Goal: Task Accomplishment & Management: Complete application form

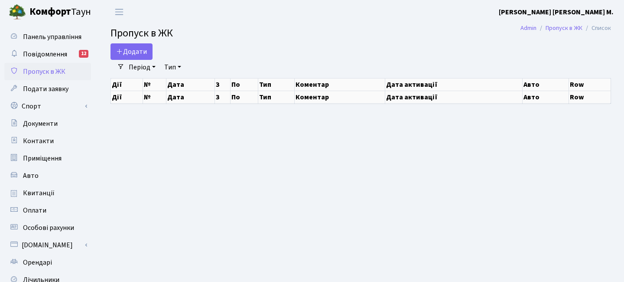
select select "25"
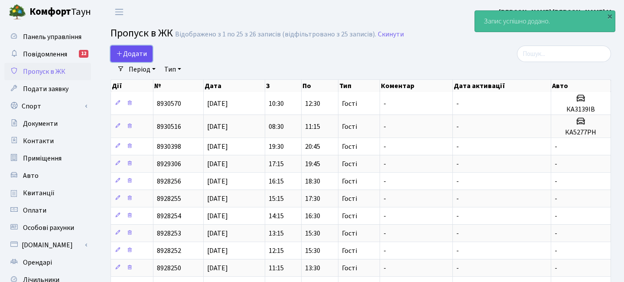
click at [135, 50] on span "Додати" at bounding box center [131, 54] width 31 height 10
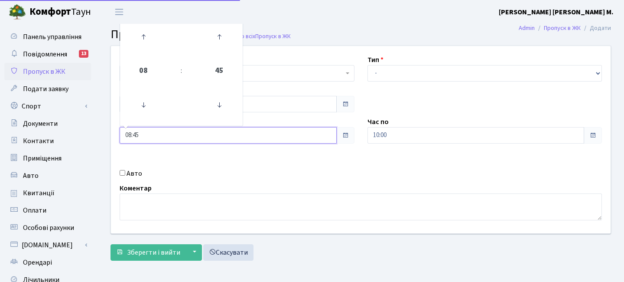
drag, startPoint x: 146, startPoint y: 135, endPoint x: 97, endPoint y: 130, distance: 48.8
click at [98, 130] on div "Квартира <b>КТ</b>&nbsp;&nbsp;&nbsp;&nbsp;7-353 <b>КТ</b>&nbsp;&nbsp;&nbsp;&nbs…" at bounding box center [361, 155] width 527 height 219
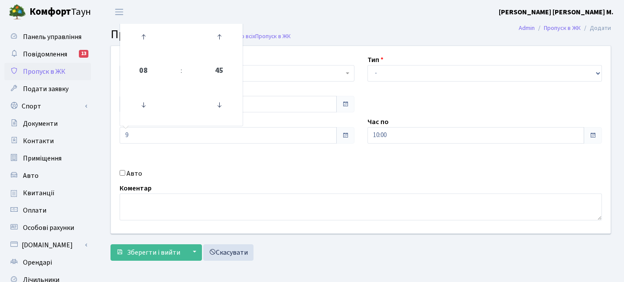
type input "09:00"
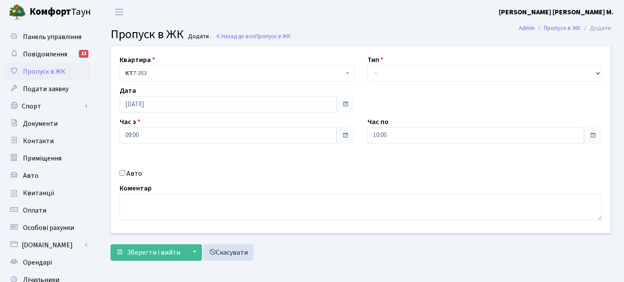
click at [309, 183] on div "Квартира <b>КТ</b>&nbsp;&nbsp;&nbsp;&nbsp;7-353 <b>КТ</b>&nbsp;&nbsp;&nbsp;&nbs…" at bounding box center [360, 139] width 513 height 187
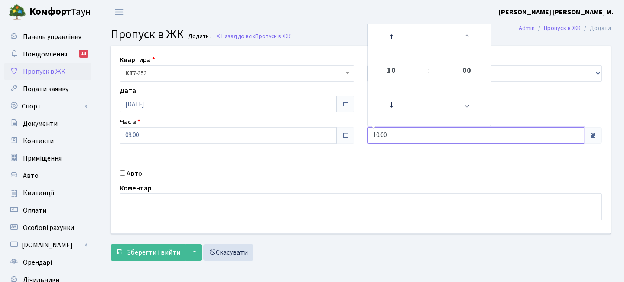
drag, startPoint x: 395, startPoint y: 133, endPoint x: 366, endPoint y: 130, distance: 28.8
click at [366, 130] on div "Час по 10:00 10 : 00 00 01 02 03 04 05 06 07 08 09 10 11 12 13 14 15 16 17 18 1…" at bounding box center [485, 130] width 248 height 27
type input "11:00"
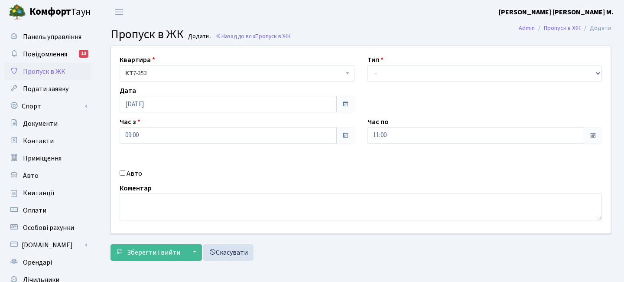
click at [383, 160] on div "Квартира <b>КТ</b>&nbsp;&nbsp;&nbsp;&nbsp;7-353 <b>КТ</b>&nbsp;&nbsp;&nbsp;&nbs…" at bounding box center [360, 139] width 513 height 187
click at [396, 68] on select "- Доставка Таксі Гості Сервіс" at bounding box center [485, 73] width 235 height 16
select select "3"
click at [368, 65] on select "- Доставка Таксі Гості Сервіс" at bounding box center [485, 73] width 235 height 16
click at [166, 250] on span "Зберегти і вийти" at bounding box center [153, 253] width 53 height 10
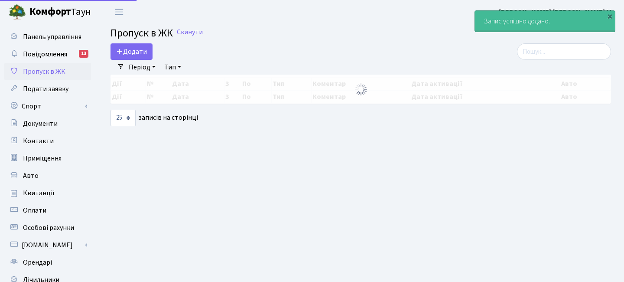
select select "25"
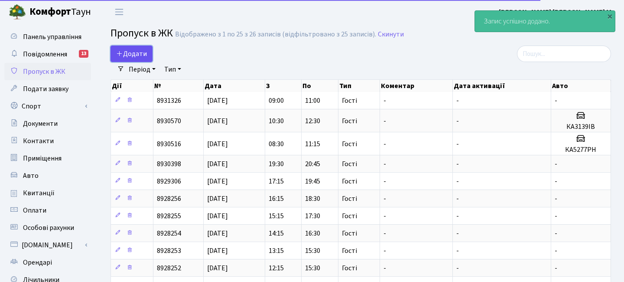
click at [141, 53] on span "Додати" at bounding box center [131, 54] width 31 height 10
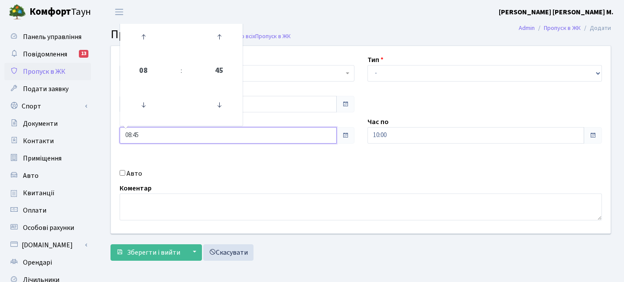
drag, startPoint x: 146, startPoint y: 134, endPoint x: 97, endPoint y: 129, distance: 49.3
click at [98, 129] on div "Квартира <b>КТ</b>&nbsp;&nbsp;&nbsp;&nbsp;7-353 <b>КТ</b>&nbsp;&nbsp;&nbsp;&nbs…" at bounding box center [361, 155] width 527 height 219
type input "11:00"
click at [235, 170] on div "Авто" at bounding box center [237, 173] width 248 height 10
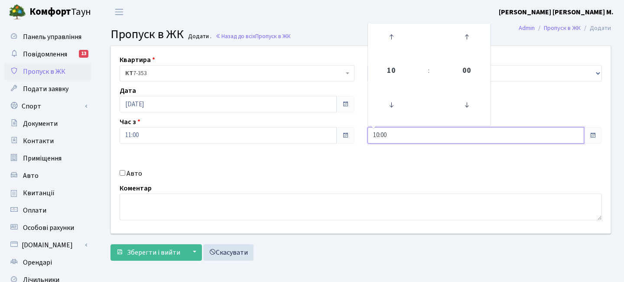
drag, startPoint x: 400, startPoint y: 137, endPoint x: 358, endPoint y: 137, distance: 42.1
click at [358, 137] on div "Квартира <b>КТ</b>&nbsp;&nbsp;&nbsp;&nbsp;7-353 <b>КТ</b>&nbsp;&nbsp;&nbsp;&nbs…" at bounding box center [360, 139] width 513 height 187
type input "13:00"
click at [371, 177] on div "Квартира <b>КТ</b>&nbsp;&nbsp;&nbsp;&nbsp;7-353 <b>КТ</b>&nbsp;&nbsp;&nbsp;&nbs…" at bounding box center [360, 139] width 513 height 187
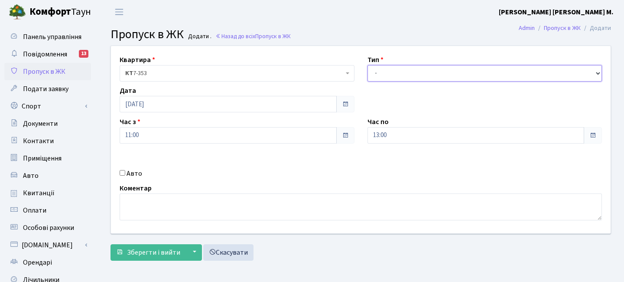
click at [389, 66] on select "- Доставка Таксі Гості Сервіс" at bounding box center [485, 73] width 235 height 16
click at [368, 65] on select "- Доставка Таксі Гості Сервіс" at bounding box center [485, 73] width 235 height 16
click at [384, 75] on select "- Доставка Таксі Гості Сервіс" at bounding box center [485, 73] width 235 height 16
select select "3"
click at [368, 65] on select "- Доставка Таксі Гості Сервіс" at bounding box center [485, 73] width 235 height 16
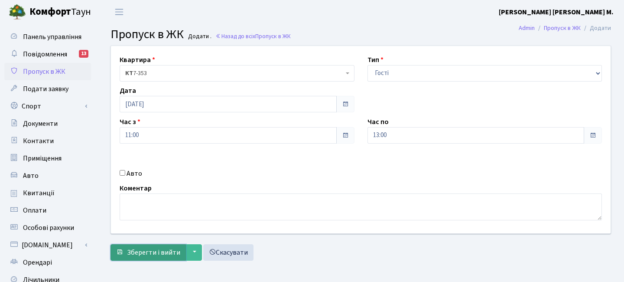
click at [170, 252] on span "Зберегти і вийти" at bounding box center [153, 253] width 53 height 10
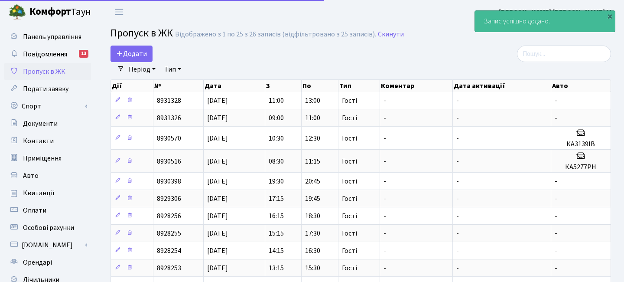
select select "25"
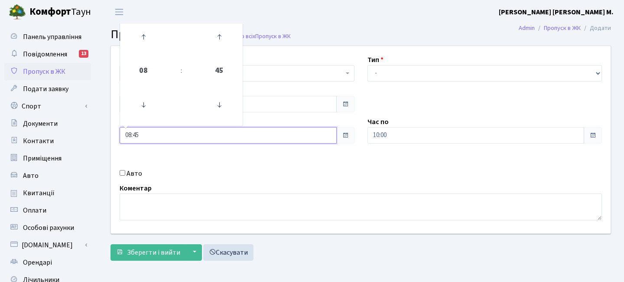
drag, startPoint x: 149, startPoint y: 137, endPoint x: 103, endPoint y: 132, distance: 45.8
click at [104, 134] on div "Квартира <b>КТ</b>&nbsp;&nbsp;&nbsp;&nbsp;7-353 <b>КТ</b>&nbsp;&nbsp;&nbsp;&nbs…" at bounding box center [361, 155] width 514 height 219
type input "13:00"
click at [205, 160] on div "Квартира <b>КТ</b>&nbsp;&nbsp;&nbsp;&nbsp;7-353 <b>КТ</b>&nbsp;&nbsp;&nbsp;&nbs…" at bounding box center [360, 139] width 513 height 187
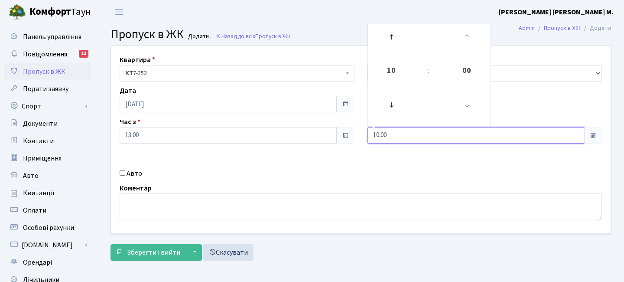
drag, startPoint x: 398, startPoint y: 133, endPoint x: 321, endPoint y: 123, distance: 78.3
click at [321, 123] on div "Квартира <b>КТ</b>&nbsp;&nbsp;&nbsp;&nbsp;7-353 <b>КТ</b>&nbsp;&nbsp;&nbsp;&nbs…" at bounding box center [360, 139] width 513 height 187
type input "15:00"
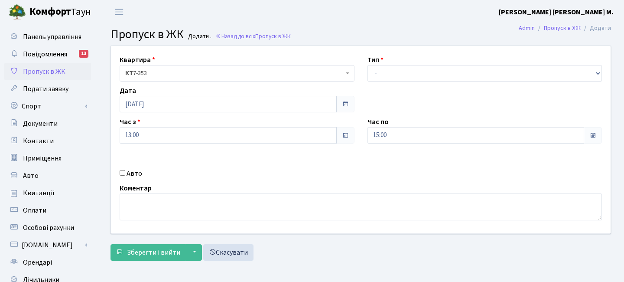
click at [310, 167] on div "Квартира <b>КТ</b>&nbsp;&nbsp;&nbsp;&nbsp;7-353 <b>КТ</b>&nbsp;&nbsp;&nbsp;&nbs…" at bounding box center [360, 139] width 513 height 187
click at [403, 73] on select "- Доставка Таксі Гості Сервіс" at bounding box center [485, 73] width 235 height 16
click at [368, 65] on select "- Доставка Таксі Гості Сервіс" at bounding box center [485, 73] width 235 height 16
click at [407, 69] on select "- Доставка Таксі Гості Сервіс" at bounding box center [485, 73] width 235 height 16
select select "3"
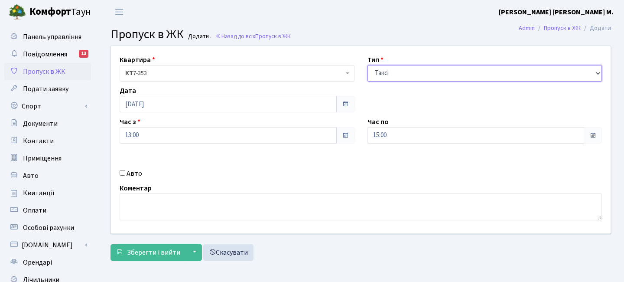
click at [368, 65] on select "- Доставка Таксі Гості Сервіс" at bounding box center [485, 73] width 235 height 16
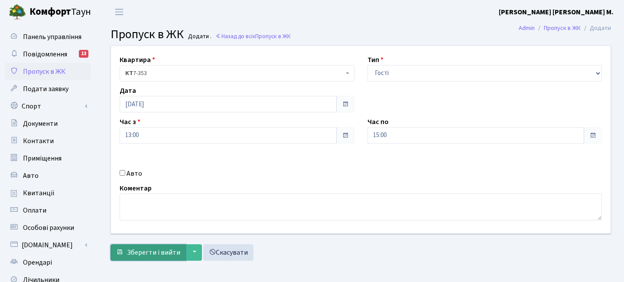
click at [174, 256] on span "Зберегти і вийти" at bounding box center [153, 253] width 53 height 10
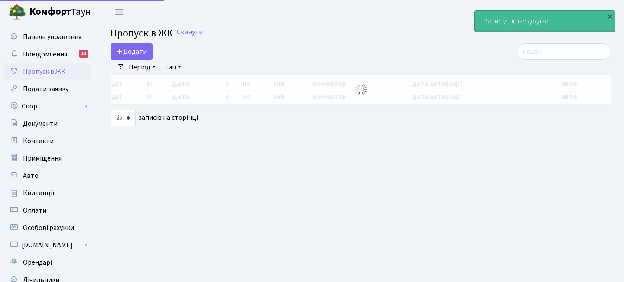
select select "25"
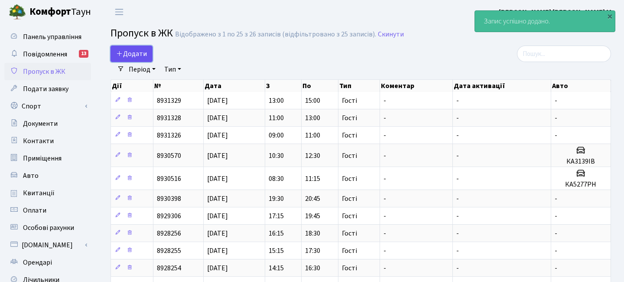
click at [140, 56] on span "Додати" at bounding box center [131, 54] width 31 height 10
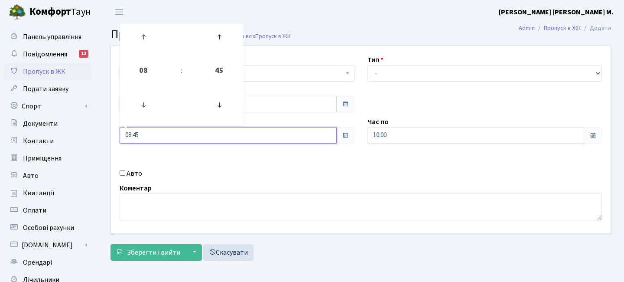
drag, startPoint x: 150, startPoint y: 135, endPoint x: 92, endPoint y: 122, distance: 59.1
click at [92, 122] on div "Панель управління Повідомлення 13 Пропуск в ЖК Подати заявку Спорт Бронювання С…" at bounding box center [312, 196] width 624 height 345
type input "15:00"
click at [282, 170] on div "Авто" at bounding box center [237, 173] width 248 height 10
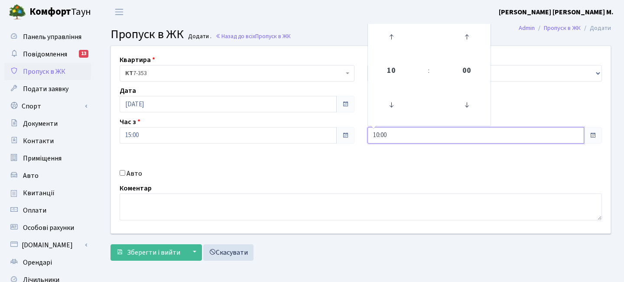
drag, startPoint x: 395, startPoint y: 135, endPoint x: 325, endPoint y: 119, distance: 72.5
click at [325, 119] on div "Квартира <b>КТ</b>&nbsp;&nbsp;&nbsp;&nbsp;7-353 <b>КТ</b>&nbsp;&nbsp;&nbsp;&nbs…" at bounding box center [360, 139] width 513 height 187
type input "17:00"
click at [340, 162] on div "Квартира <b>КТ</b>&nbsp;&nbsp;&nbsp;&nbsp;7-353 <b>КТ</b>&nbsp;&nbsp;&nbsp;&nbs…" at bounding box center [360, 139] width 513 height 187
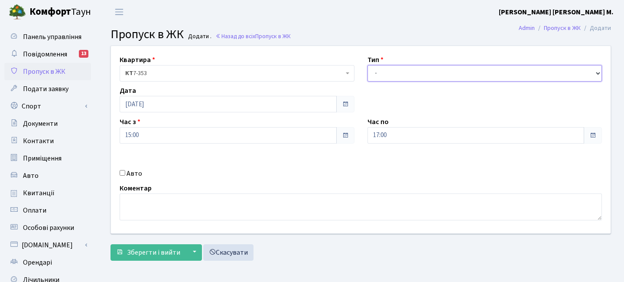
click at [388, 73] on select "- Доставка Таксі Гості Сервіс" at bounding box center [485, 73] width 235 height 16
select select "3"
click at [368, 65] on select "- Доставка Таксі Гості Сервіс" at bounding box center [485, 73] width 235 height 16
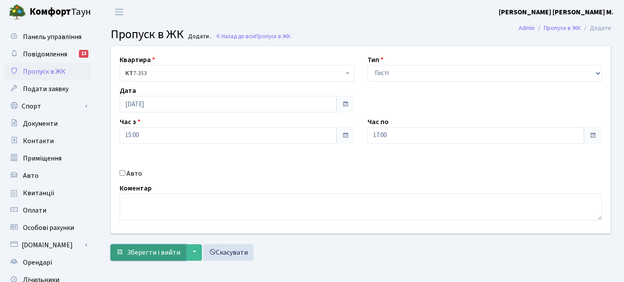
click at [173, 251] on span "Зберегти і вийти" at bounding box center [153, 253] width 53 height 10
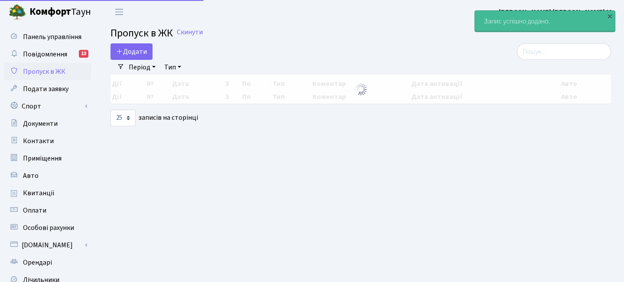
select select "25"
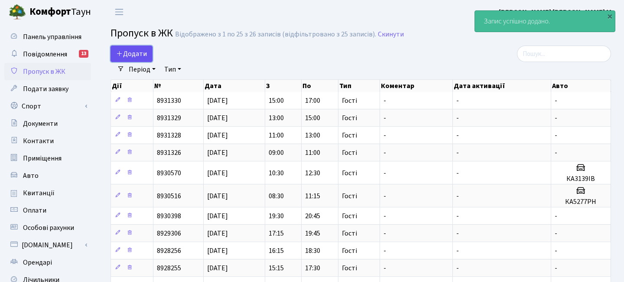
click at [134, 52] on span "Додати" at bounding box center [131, 54] width 31 height 10
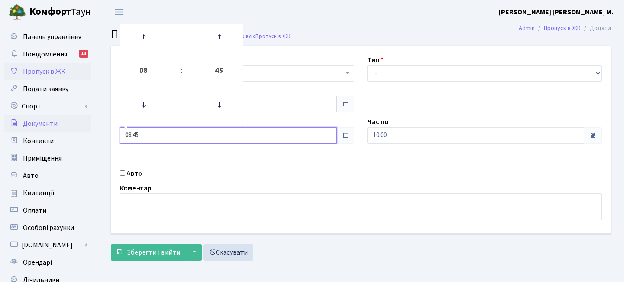
drag, startPoint x: 145, startPoint y: 137, endPoint x: 86, endPoint y: 127, distance: 59.8
click at [86, 127] on div "Панель управління Повідомлення 13 Пропуск в ЖК Подати заявку Спорт Бронювання С…" at bounding box center [312, 196] width 624 height 345
type input "17:00"
click at [223, 167] on div "Квартира <b>КТ</b>&nbsp;&nbsp;&nbsp;&nbsp;7-353 <b>КТ</b>&nbsp;&nbsp;&nbsp;&nbs…" at bounding box center [360, 139] width 513 height 187
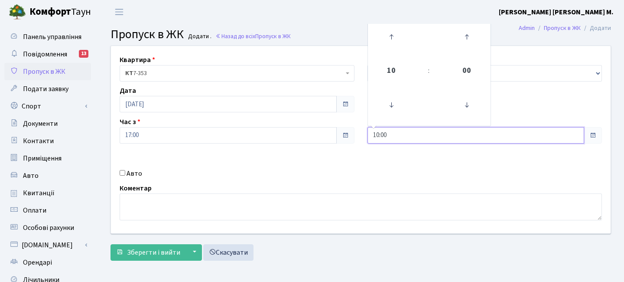
drag, startPoint x: 391, startPoint y: 135, endPoint x: 334, endPoint y: 130, distance: 57.0
click at [334, 130] on div "Квартира <b>КТ</b>&nbsp;&nbsp;&nbsp;&nbsp;7-353 <b>КТ</b>&nbsp;&nbsp;&nbsp;&nbs…" at bounding box center [360, 139] width 513 height 187
type input "19:00"
click at [343, 164] on div "Квартира <b>КТ</b>&nbsp;&nbsp;&nbsp;&nbsp;7-353 <b>КТ</b>&nbsp;&nbsp;&nbsp;&nbs…" at bounding box center [360, 139] width 513 height 187
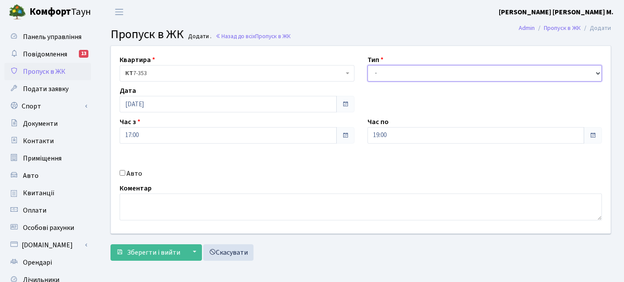
click at [391, 71] on select "- Доставка Таксі Гості Сервіс" at bounding box center [485, 73] width 235 height 16
select select "3"
click at [368, 65] on select "- Доставка Таксі Гості Сервіс" at bounding box center [485, 73] width 235 height 16
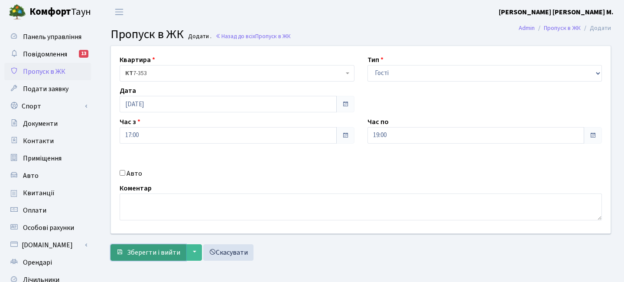
click at [164, 249] on span "Зберегти і вийти" at bounding box center [153, 253] width 53 height 10
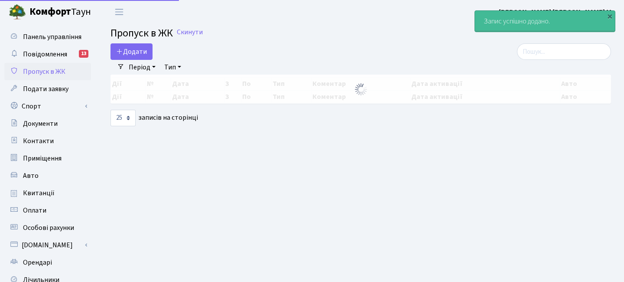
select select "25"
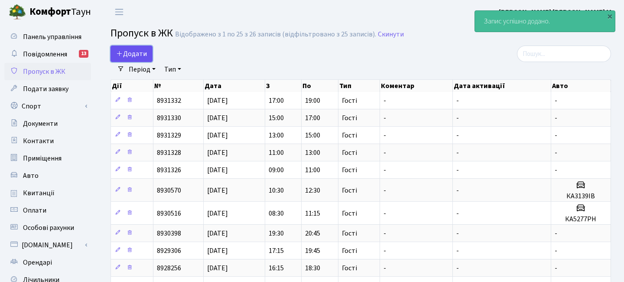
click at [136, 51] on span "Додати" at bounding box center [131, 54] width 31 height 10
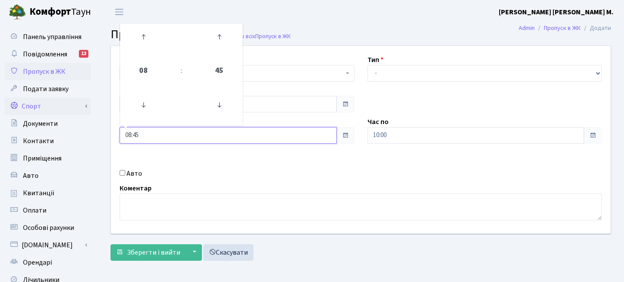
drag, startPoint x: 145, startPoint y: 137, endPoint x: 73, endPoint y: 113, distance: 75.8
click at [76, 117] on div "Панель управління Повідомлення 13 Пропуск в ЖК Подати заявку Спорт Бронювання С…" at bounding box center [312, 196] width 624 height 345
type input "19:00"
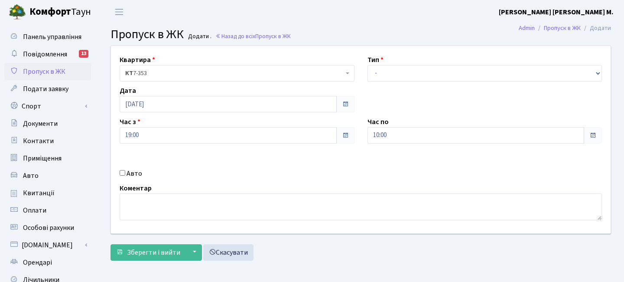
click at [268, 170] on div "Авто" at bounding box center [237, 173] width 248 height 10
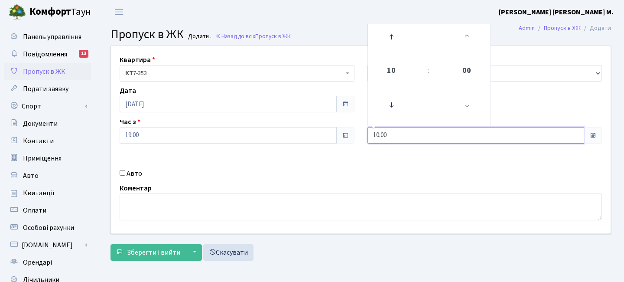
drag, startPoint x: 393, startPoint y: 134, endPoint x: 339, endPoint y: 132, distance: 54.6
click at [339, 132] on div "Квартира <b>КТ</b>&nbsp;&nbsp;&nbsp;&nbsp;7-353 <b>КТ</b>&nbsp;&nbsp;&nbsp;&nbs…" at bounding box center [360, 139] width 513 height 187
type input "21:30"
click at [384, 187] on div "Коментар" at bounding box center [361, 201] width 496 height 37
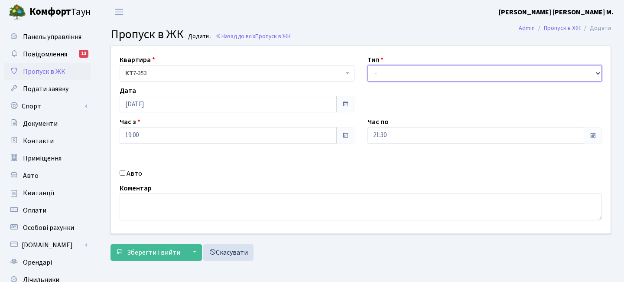
click at [405, 67] on select "- Доставка Таксі Гості Сервіс" at bounding box center [485, 73] width 235 height 16
select select "3"
click at [368, 65] on select "- Доставка Таксі Гості Сервіс" at bounding box center [485, 73] width 235 height 16
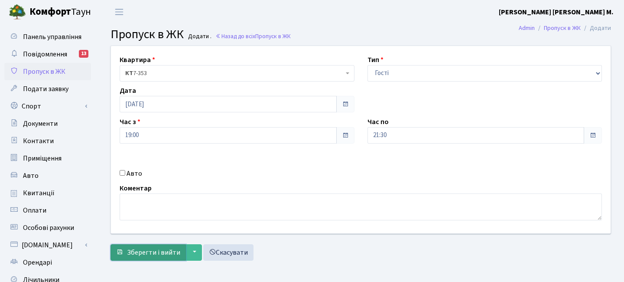
click at [176, 248] on span "Зберегти і вийти" at bounding box center [153, 253] width 53 height 10
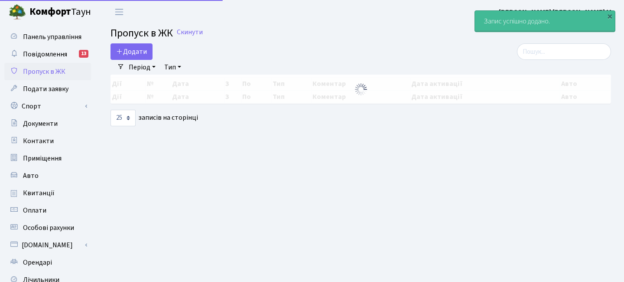
select select "25"
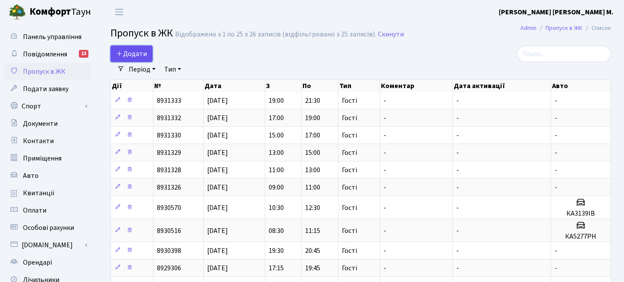
click at [142, 53] on span "Додати" at bounding box center [131, 54] width 31 height 10
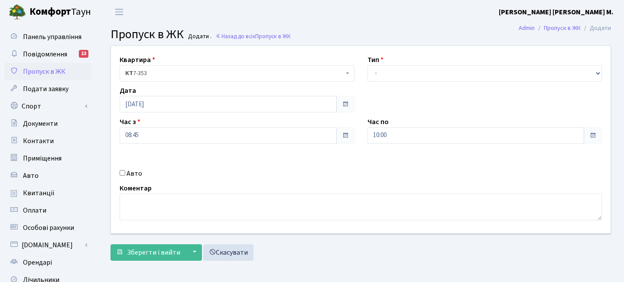
click at [123, 174] on input "Авто" at bounding box center [123, 173] width 6 height 6
checkbox input "true"
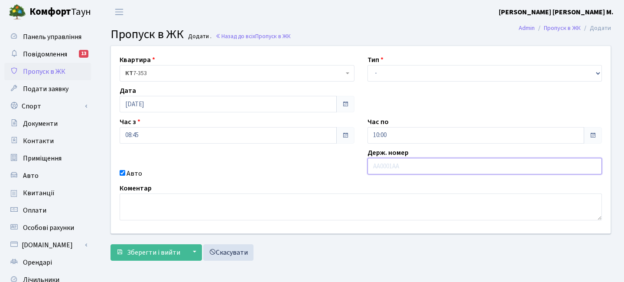
paste input "КА5277РН"
type input "КА5277РН"
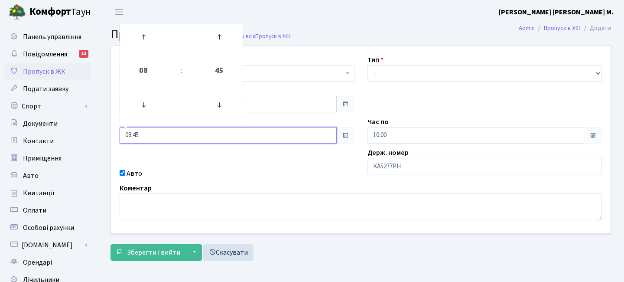
click at [147, 137] on input "08:45" at bounding box center [228, 135] width 217 height 16
drag, startPoint x: 147, startPoint y: 137, endPoint x: 112, endPoint y: 131, distance: 35.3
click at [112, 131] on div "Квартира <b>КТ</b>&nbsp;&nbsp;&nbsp;&nbsp;7-353 <b>КТ</b>&nbsp;&nbsp;&nbsp;&nbs…" at bounding box center [360, 139] width 513 height 187
click at [307, 175] on div "Авто" at bounding box center [237, 173] width 248 height 10
drag, startPoint x: 181, startPoint y: 132, endPoint x: 74, endPoint y: 125, distance: 107.3
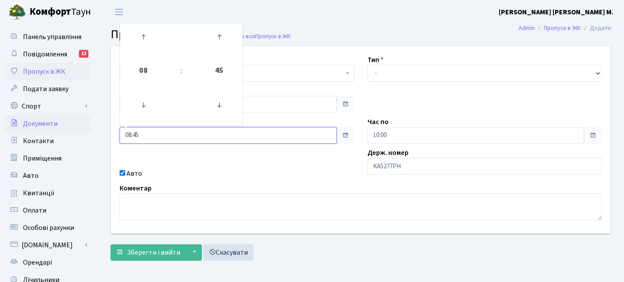
click at [74, 125] on div "Панель управління Повідомлення 13 Пропуск в ЖК Подати заявку Спорт Бронювання С…" at bounding box center [312, 196] width 624 height 345
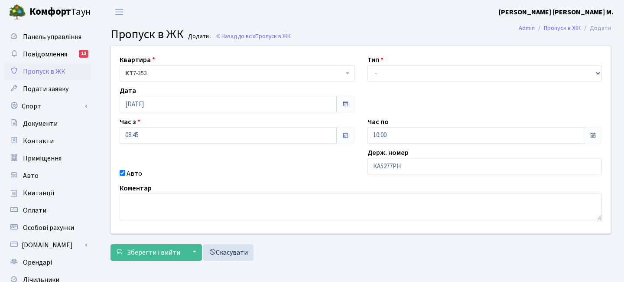
click at [190, 164] on div "Квартира <b>КТ</b>&nbsp;&nbsp;&nbsp;&nbsp;7-353 <b>КТ</b>&nbsp;&nbsp;&nbsp;&nbs…" at bounding box center [360, 139] width 513 height 187
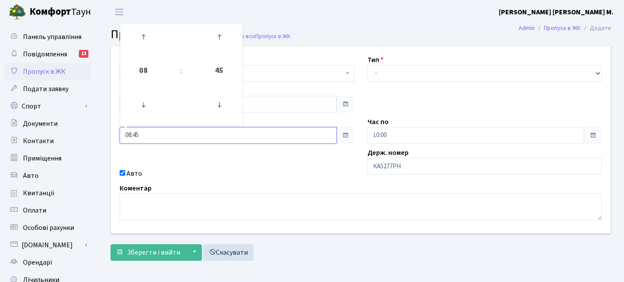
drag, startPoint x: 189, startPoint y: 137, endPoint x: 102, endPoint y: 130, distance: 87.4
click at [102, 130] on div "Квартира <b>КТ</b>&nbsp;&nbsp;&nbsp;&nbsp;7-353 <b>КТ</b>&nbsp;&nbsp;&nbsp;&nbs…" at bounding box center [361, 155] width 527 height 219
type input "09:15"
click at [235, 175] on div "Авто" at bounding box center [237, 173] width 248 height 10
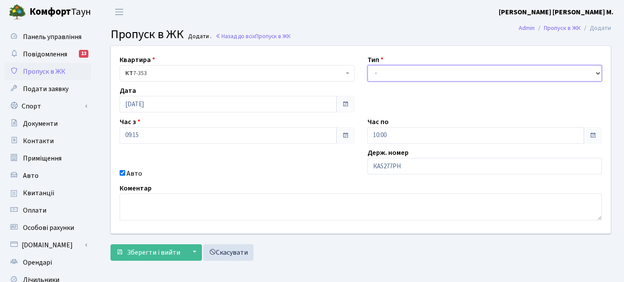
click at [393, 69] on select "- Доставка Таксі Гості Сервіс" at bounding box center [485, 73] width 235 height 16
select select "3"
click at [368, 65] on select "- Доставка Таксі Гості Сервіс" at bounding box center [485, 73] width 235 height 16
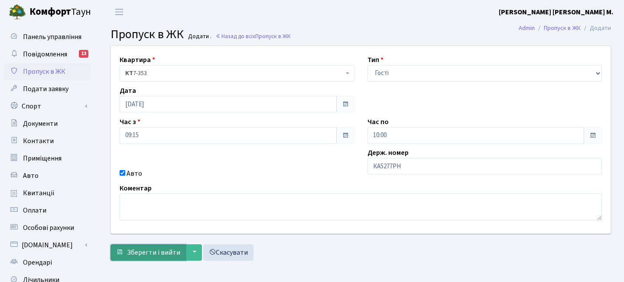
click at [145, 245] on button "Зберегти і вийти" at bounding box center [148, 252] width 75 height 16
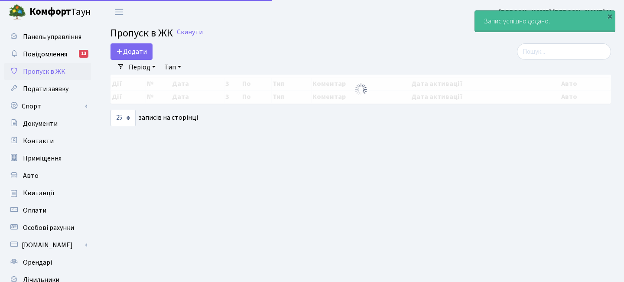
select select "25"
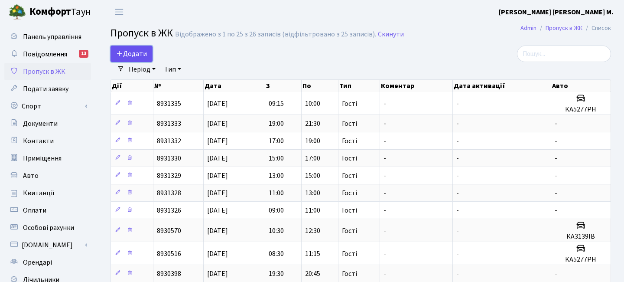
click at [132, 55] on span "Додати" at bounding box center [131, 54] width 31 height 10
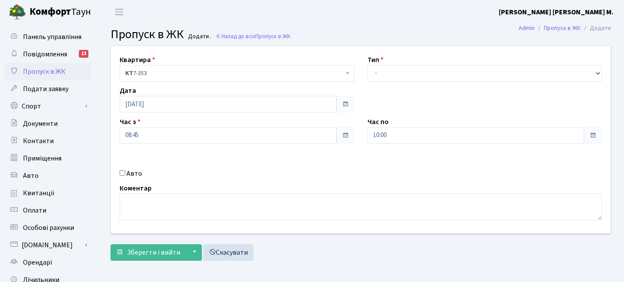
click at [124, 173] on input "Авто" at bounding box center [123, 173] width 6 height 6
checkbox input "true"
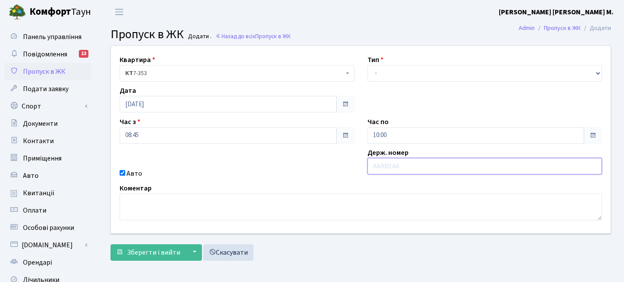
paste input "КА3139ІВ"
type input "КА3139ІВ"
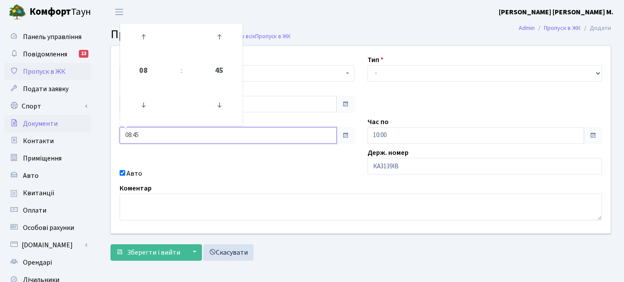
drag, startPoint x: 148, startPoint y: 134, endPoint x: 82, endPoint y: 116, distance: 68.3
click at [82, 116] on div "Панель управління Повідомлення 13 Пропуск в ЖК Подати заявку Спорт Бронювання С…" at bounding box center [312, 196] width 624 height 345
type input "10:30"
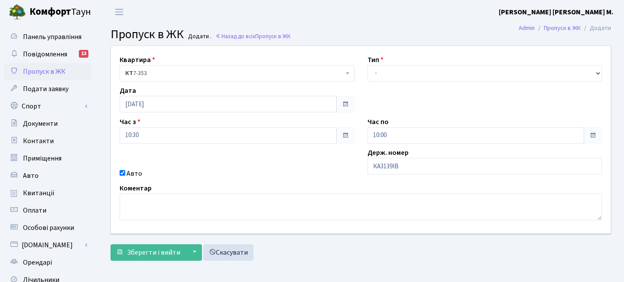
click at [214, 160] on div "Квартира <b>КТ</b>&nbsp;&nbsp;&nbsp;&nbsp;7-353 <b>КТ</b>&nbsp;&nbsp;&nbsp;&nbs…" at bounding box center [360, 139] width 513 height 187
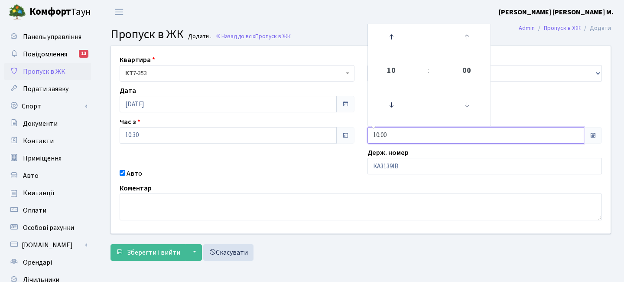
drag, startPoint x: 392, startPoint y: 133, endPoint x: 345, endPoint y: 133, distance: 47.3
click at [345, 133] on div "Квартира <b>КТ</b>&nbsp;&nbsp;&nbsp;&nbsp;7-353 <b>КТ</b>&nbsp;&nbsp;&nbsp;&nbs…" at bounding box center [360, 139] width 513 height 187
type input "11:00"
click at [336, 162] on div "Квартира <b>КТ</b>&nbsp;&nbsp;&nbsp;&nbsp;7-353 <b>КТ</b>&nbsp;&nbsp;&nbsp;&nbs…" at bounding box center [360, 139] width 513 height 187
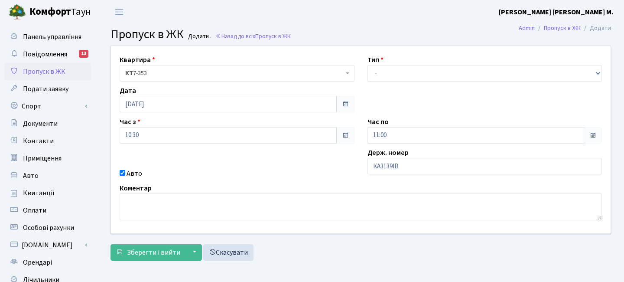
click at [394, 63] on div "Тип - Доставка Таксі Гості Сервіс" at bounding box center [485, 68] width 248 height 27
click at [391, 71] on select "- Доставка Таксі Гості Сервіс" at bounding box center [485, 73] width 235 height 16
select select "3"
click at [368, 65] on select "- Доставка Таксі Гості Сервіс" at bounding box center [485, 73] width 235 height 16
click at [175, 253] on span "Зберегти і вийти" at bounding box center [153, 253] width 53 height 10
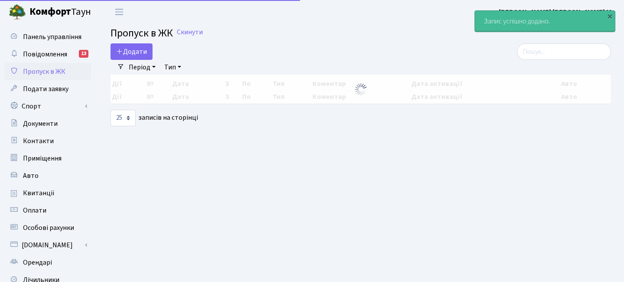
select select "25"
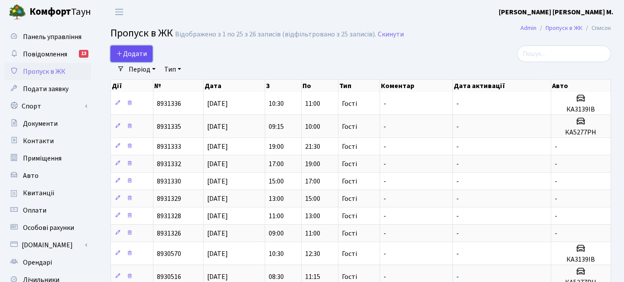
click at [141, 54] on span "Додати" at bounding box center [131, 54] width 31 height 10
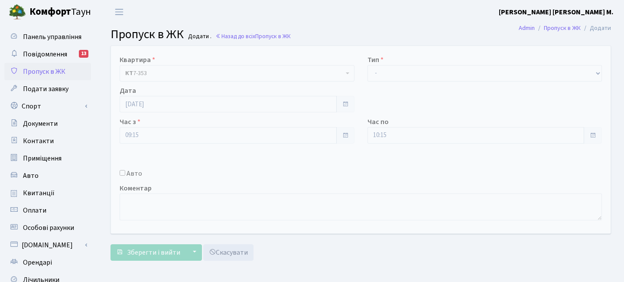
click at [135, 173] on label "Авто" at bounding box center [135, 173] width 16 height 10
click at [125, 173] on input "Авто" at bounding box center [123, 173] width 6 height 6
checkbox input "true"
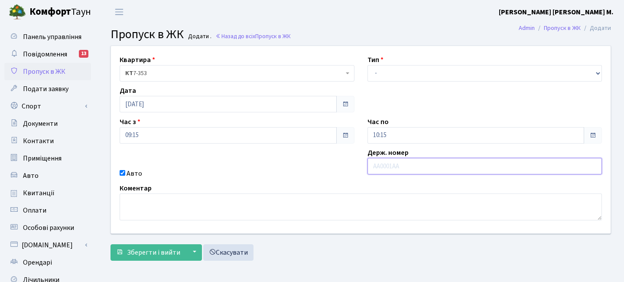
paste input "АА5453ХІ"
type input "АА5453ХІ"
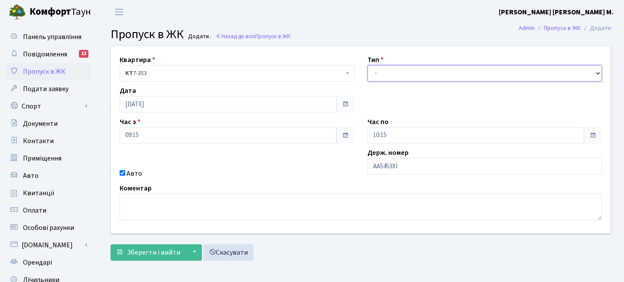
click at [392, 72] on select "- Доставка Таксі Гості Сервіс" at bounding box center [485, 73] width 235 height 16
select select "3"
click at [368, 65] on select "- Доставка Таксі Гості Сервіс" at bounding box center [485, 73] width 235 height 16
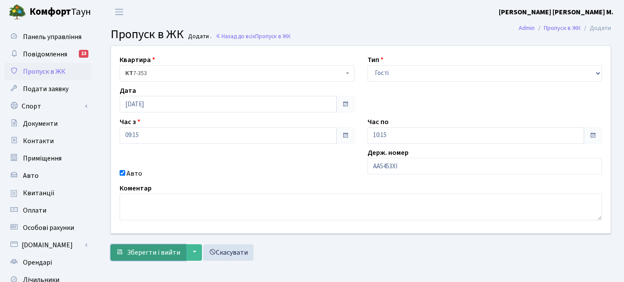
click at [166, 258] on button "Зберегти і вийти" at bounding box center [148, 252] width 75 height 16
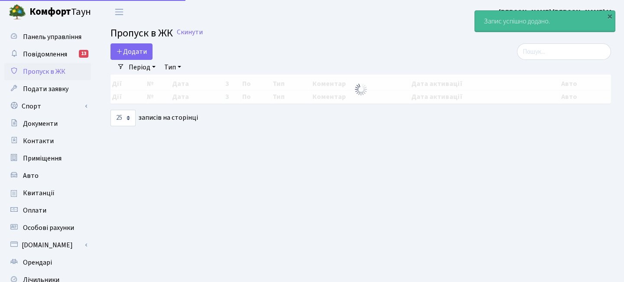
select select "25"
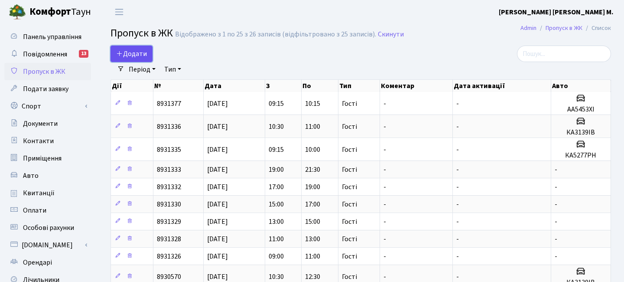
click at [121, 55] on icon at bounding box center [119, 53] width 7 height 7
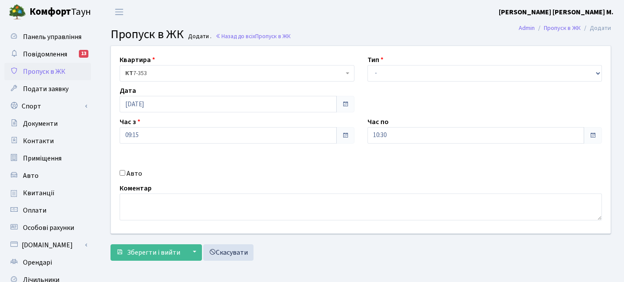
click at [126, 173] on div "Авто" at bounding box center [237, 173] width 248 height 10
click at [121, 170] on input "Авто" at bounding box center [123, 173] width 6 height 6
checkbox input "true"
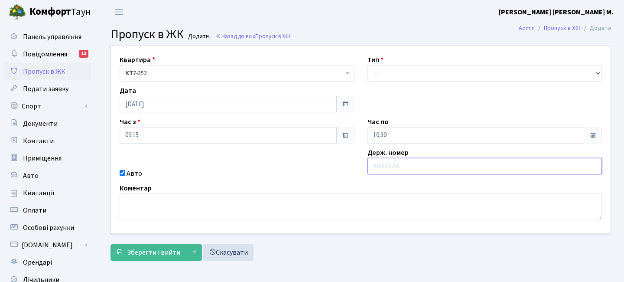
paste input "КА3016НС"
type input "КА3016НС"
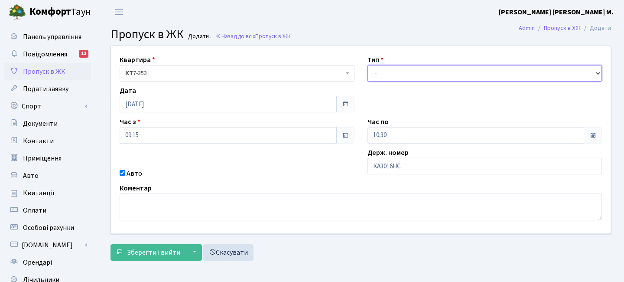
click at [386, 77] on select "- Доставка Таксі Гості Сервіс" at bounding box center [485, 73] width 235 height 16
select select "3"
click at [368, 65] on select "- Доставка Таксі Гості Сервіс" at bounding box center [485, 73] width 235 height 16
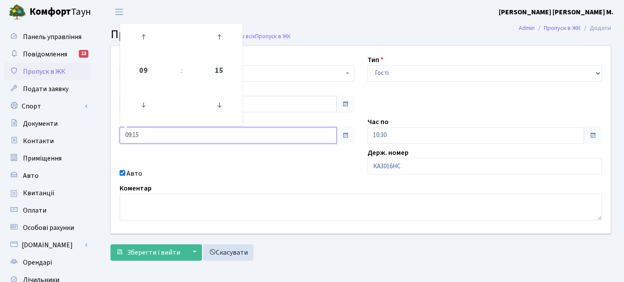
drag, startPoint x: 147, startPoint y: 134, endPoint x: 117, endPoint y: 130, distance: 30.2
click at [117, 130] on div "Час з 09:15 09 : 15 00 01 02 03 04 05 06 07 08 09 10 11 12 13 14 15 16 17 18 19…" at bounding box center [237, 130] width 248 height 27
type input "11:30"
click at [285, 184] on div "Коментар" at bounding box center [361, 201] width 496 height 37
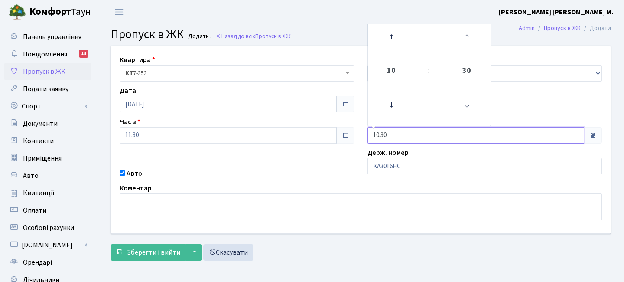
drag, startPoint x: 389, startPoint y: 137, endPoint x: 353, endPoint y: 126, distance: 37.7
click at [353, 126] on div "Квартира <b>КТ</b>&nbsp;&nbsp;&nbsp;&nbsp;7-353 <b>КТ</b>&nbsp;&nbsp;&nbsp;&nbs…" at bounding box center [360, 139] width 513 height 187
type input "12:30"
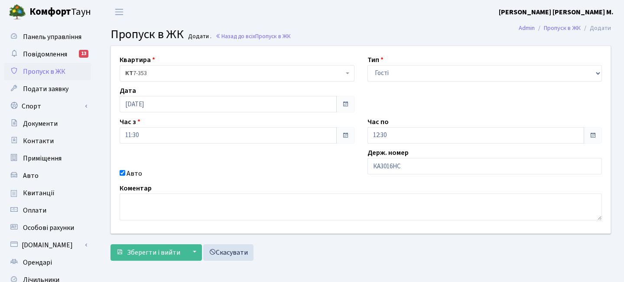
click at [301, 170] on div "Авто" at bounding box center [237, 173] width 248 height 10
click at [162, 249] on span "Зберегти і вийти" at bounding box center [153, 253] width 53 height 10
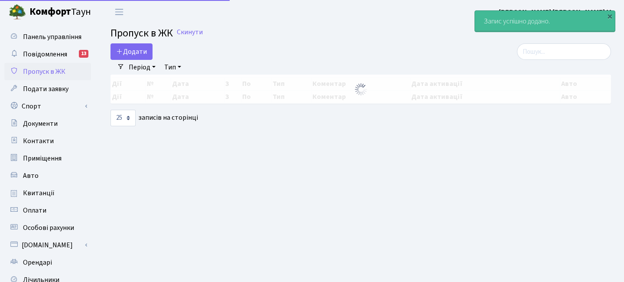
select select "25"
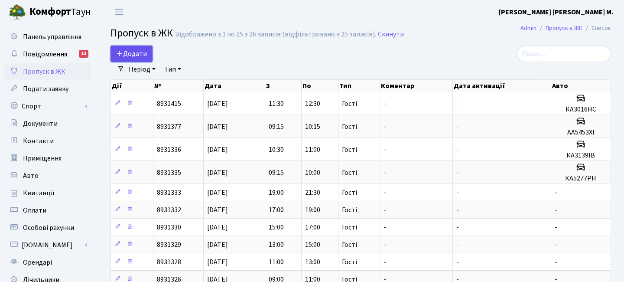
click at [132, 49] on span "Додати" at bounding box center [131, 54] width 31 height 10
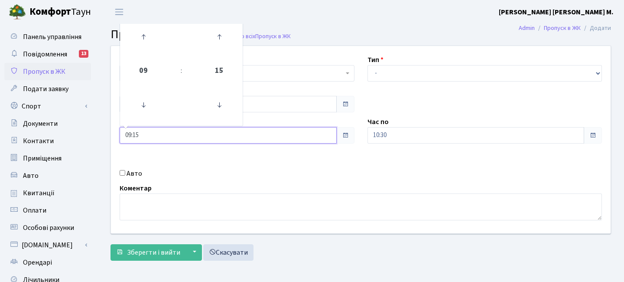
drag, startPoint x: 142, startPoint y: 134, endPoint x: 107, endPoint y: 130, distance: 35.8
click at [107, 130] on div "Квартира <b>КТ</b>&nbsp;&nbsp;&nbsp;&nbsp;7-353 <b>КТ</b>&nbsp;&nbsp;&nbsp;&nbs…" at bounding box center [360, 139] width 513 height 187
type input "13:45"
click at [348, 182] on div "Квартира <b>КТ</b>&nbsp;&nbsp;&nbsp;&nbsp;7-353 <b>КТ</b>&nbsp;&nbsp;&nbsp;&nbs…" at bounding box center [360, 139] width 513 height 187
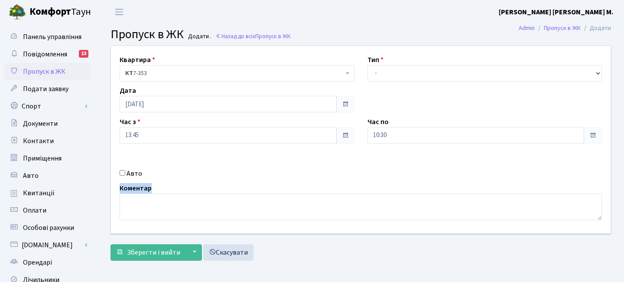
click at [348, 182] on div "Квартира <b>КТ</b>&nbsp;&nbsp;&nbsp;&nbsp;7-353 <b>КТ</b>&nbsp;&nbsp;&nbsp;&nbs…" at bounding box center [360, 139] width 513 height 187
click at [111, 173] on div "Квартира <b>КТ</b>&nbsp;&nbsp;&nbsp;&nbsp;7-353 <b>КТ</b>&nbsp;&nbsp;&nbsp;&nbs…" at bounding box center [360, 139] width 513 height 187
click at [128, 173] on label "Авто" at bounding box center [135, 173] width 16 height 10
click at [125, 173] on input "Авто" at bounding box center [123, 173] width 6 height 6
checkbox input "true"
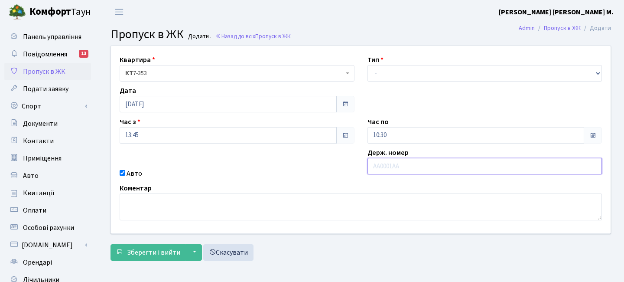
paste input "КА2900КХ"
type input "КА2900КХ"
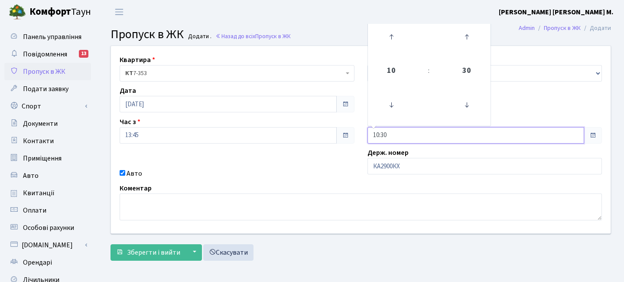
drag, startPoint x: 410, startPoint y: 132, endPoint x: 334, endPoint y: 131, distance: 76.3
click at [334, 131] on div "Квартира <b>КТ</b>&nbsp;&nbsp;&nbsp;&nbsp;7-353 <b>КТ</b>&nbsp;&nbsp;&nbsp;&nbs…" at bounding box center [360, 139] width 513 height 187
type input "14:15"
click at [321, 165] on div "Квартира <b>КТ</b>&nbsp;&nbsp;&nbsp;&nbsp;7-353 <b>КТ</b>&nbsp;&nbsp;&nbsp;&nbs…" at bounding box center [360, 139] width 513 height 187
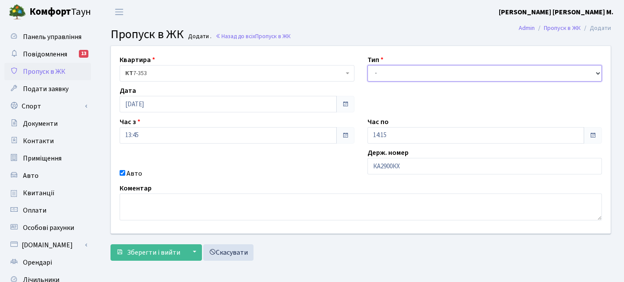
click at [382, 71] on select "- Доставка Таксі Гості Сервіс" at bounding box center [485, 73] width 235 height 16
select select "3"
click at [368, 65] on select "- Доставка Таксі Гості Сервіс" at bounding box center [485, 73] width 235 height 16
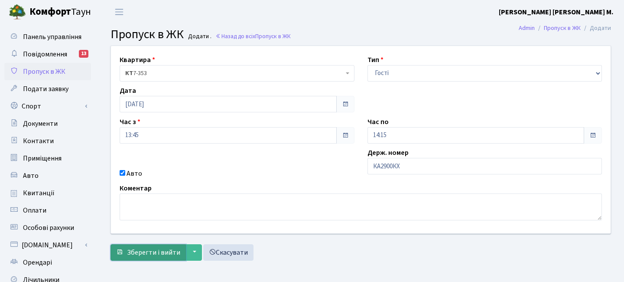
click at [170, 246] on button "Зберегти і вийти" at bounding box center [148, 252] width 75 height 16
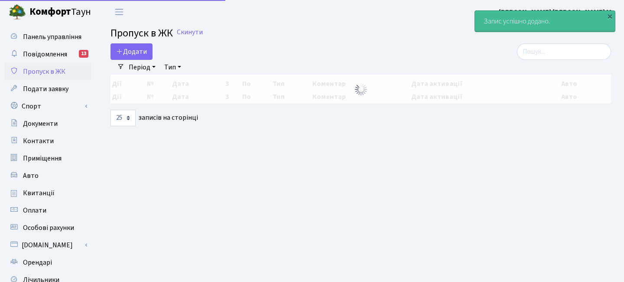
select select "25"
